Goal: Task Accomplishment & Management: Manage account settings

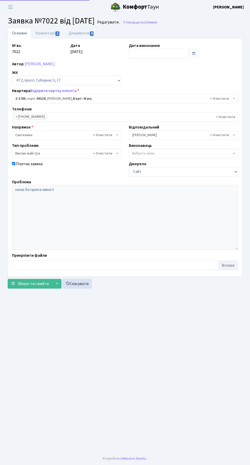
select select "13380"
select select "29"
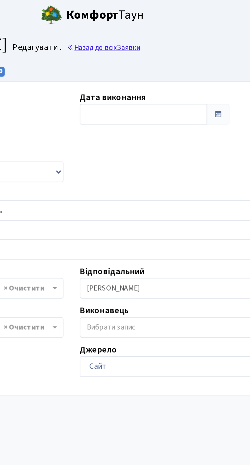
click at [157, 24] on link "Назад до всіх Заявки" at bounding box center [140, 22] width 34 height 5
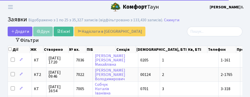
select select "25"
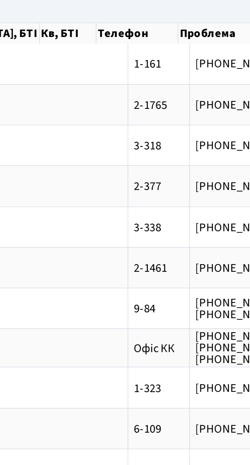
scroll to position [0, 93]
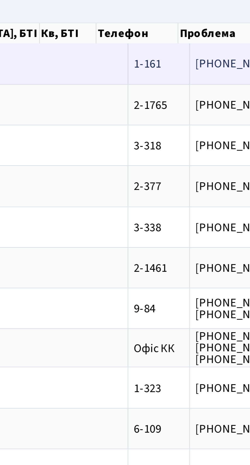
click at [188, 60] on span "біля 6 під. вел[...]" at bounding box center [202, 61] width 29 height 6
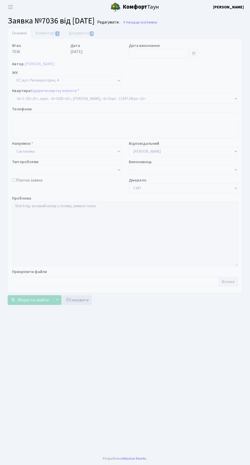
select select "161"
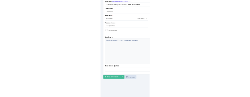
scroll to position [70, 0]
